Goal: Information Seeking & Learning: Learn about a topic

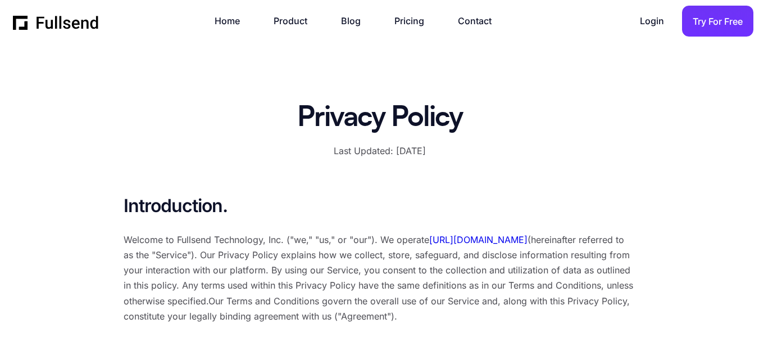
click at [201, 242] on p "Welcome to Fullsend Technology, Inc. ("we," "us," or "our"). We operate [URL][D…" at bounding box center [380, 278] width 513 height 92
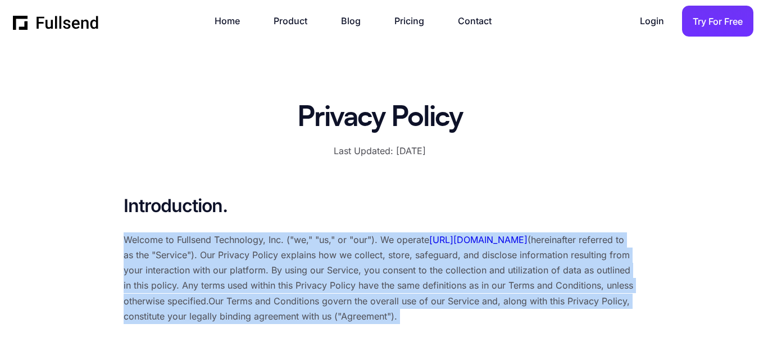
click at [201, 242] on p "Welcome to Fullsend Technology, Inc. ("we," "us," or "our"). We operate [URL][D…" at bounding box center [380, 278] width 513 height 92
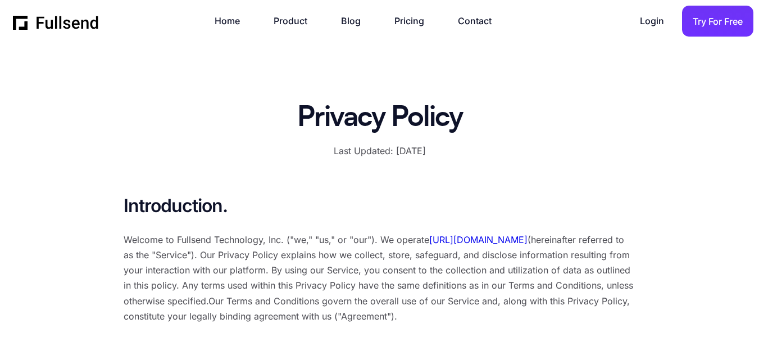
click at [201, 242] on p "Welcome to Fullsend Technology, Inc. ("we," "us," or "our"). We operate [URL][D…" at bounding box center [380, 278] width 513 height 92
click at [273, 198] on h3 "Introduction." at bounding box center [380, 205] width 513 height 25
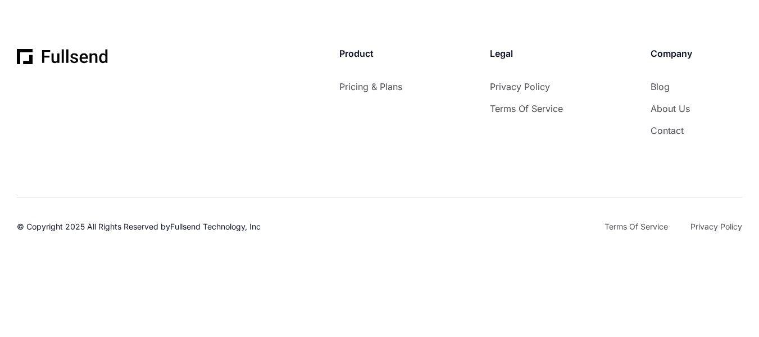
scroll to position [5909, 0]
